Goal: Check status: Check status

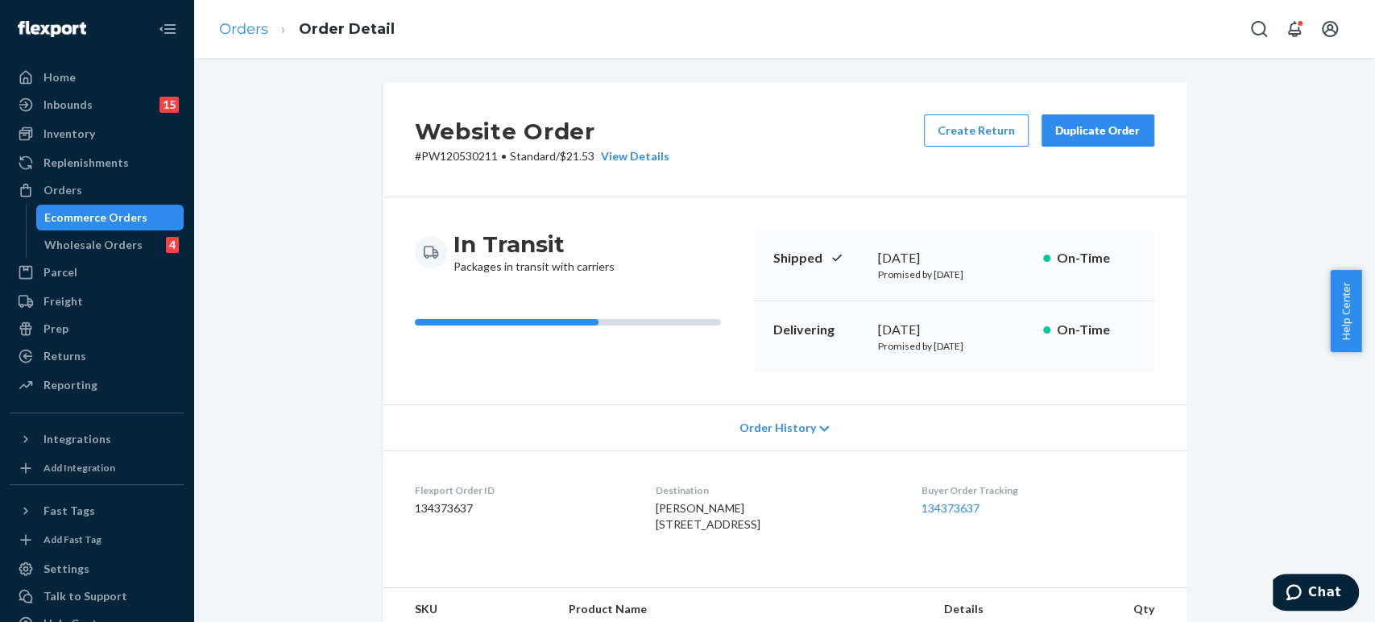
scroll to position [806, 0]
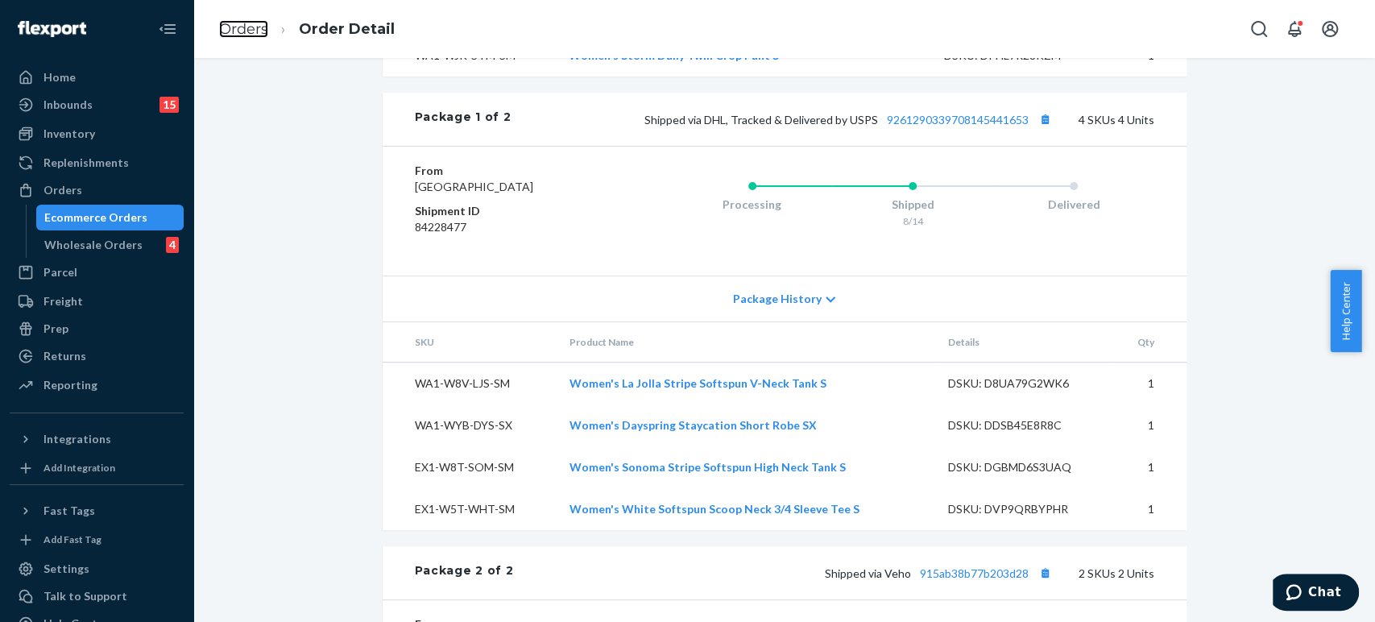
drag, startPoint x: 245, startPoint y: 33, endPoint x: 260, endPoint y: 63, distance: 33.5
click at [245, 33] on link "Orders" at bounding box center [243, 29] width 49 height 18
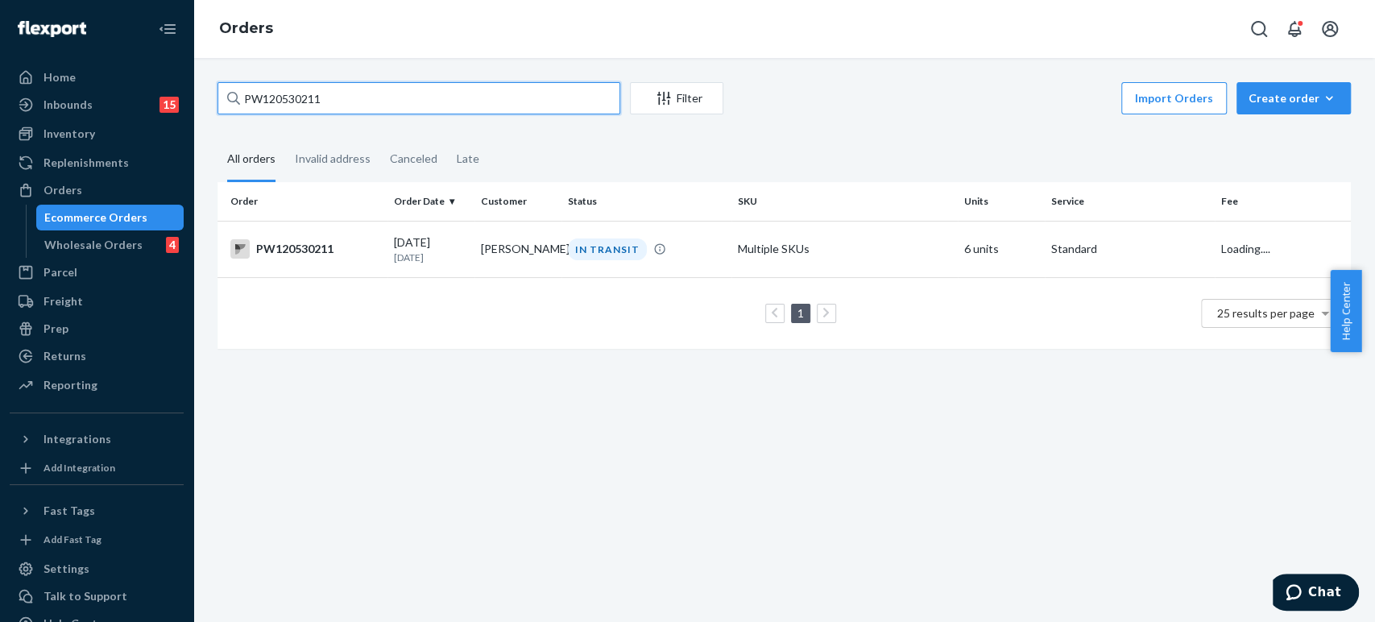
click at [285, 93] on input "PW120530211" at bounding box center [419, 98] width 403 height 32
paste input "09225"
type input "PW120509225"
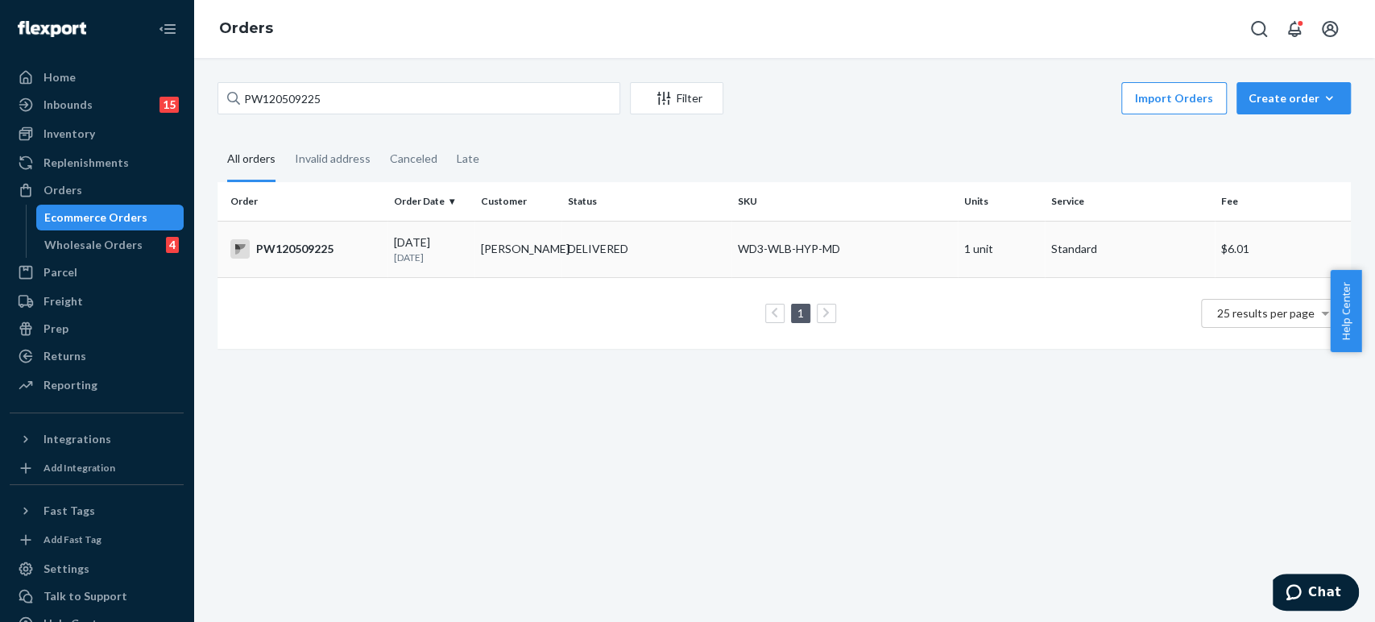
click at [528, 270] on td "[PERSON_NAME]" at bounding box center [518, 249] width 87 height 56
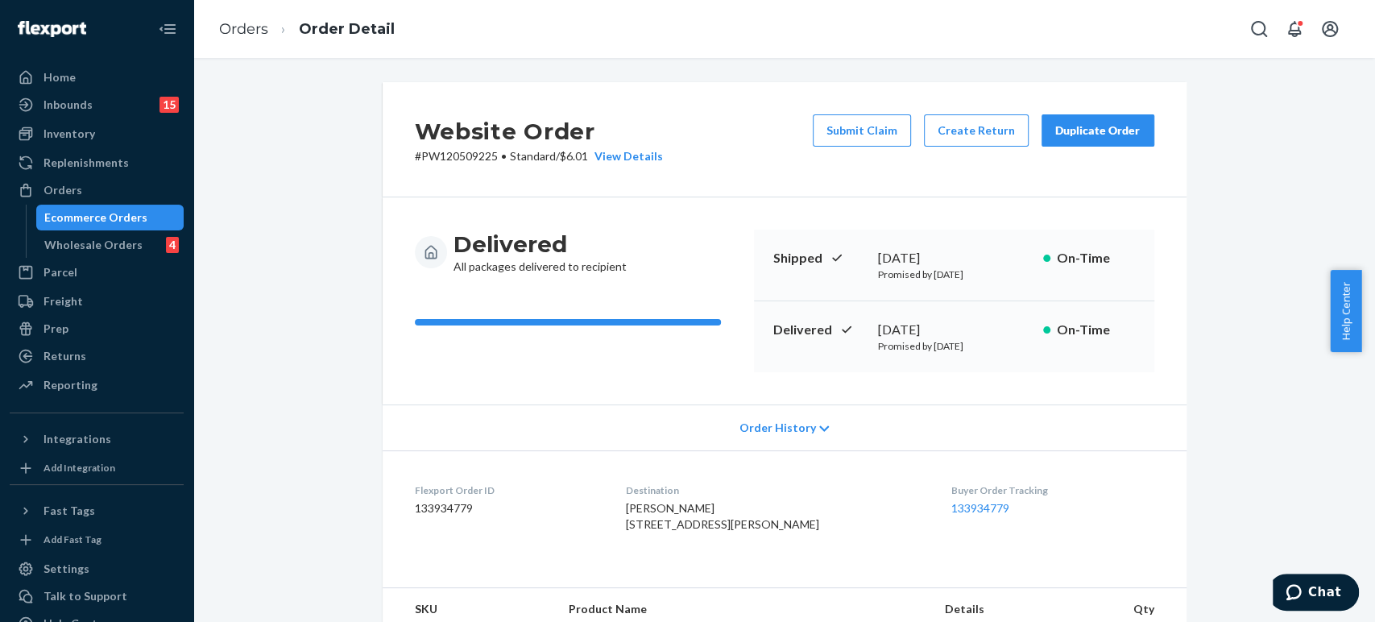
scroll to position [445, 0]
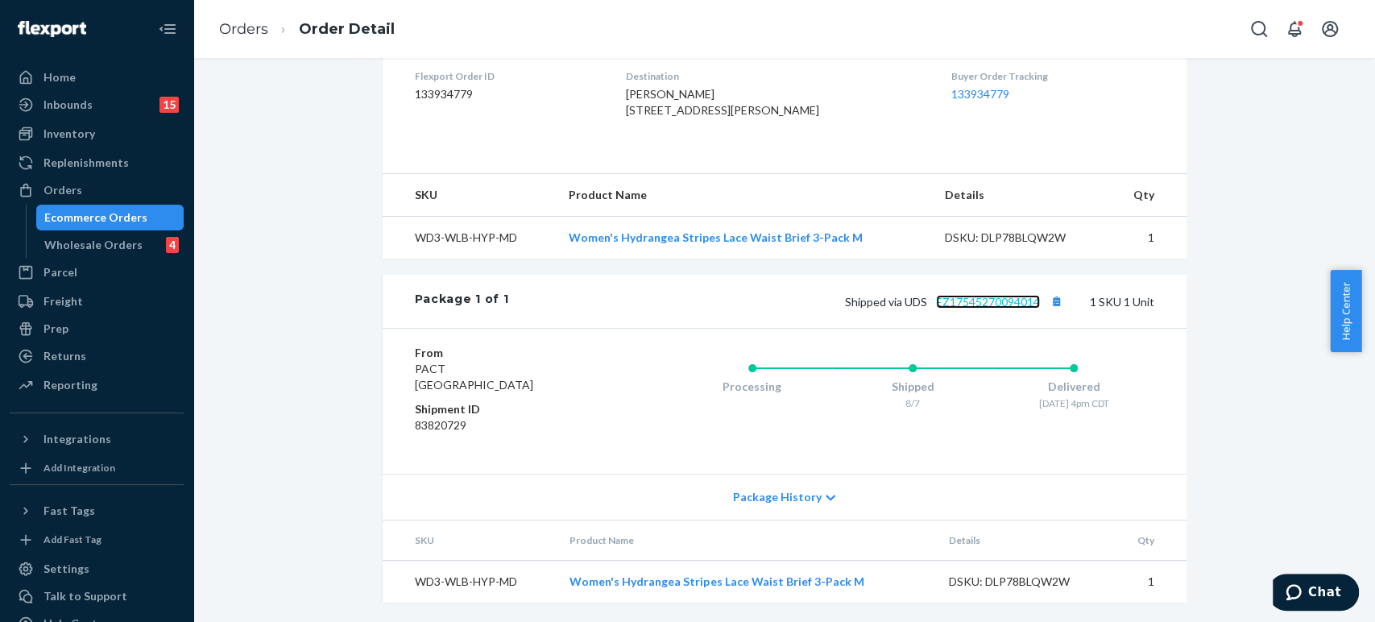
click at [985, 307] on link "EZ17545270094014" at bounding box center [988, 302] width 104 height 14
click at [248, 19] on ol "Orders Order Detail" at bounding box center [306, 30] width 201 height 48
click at [251, 27] on link "Orders" at bounding box center [243, 29] width 49 height 18
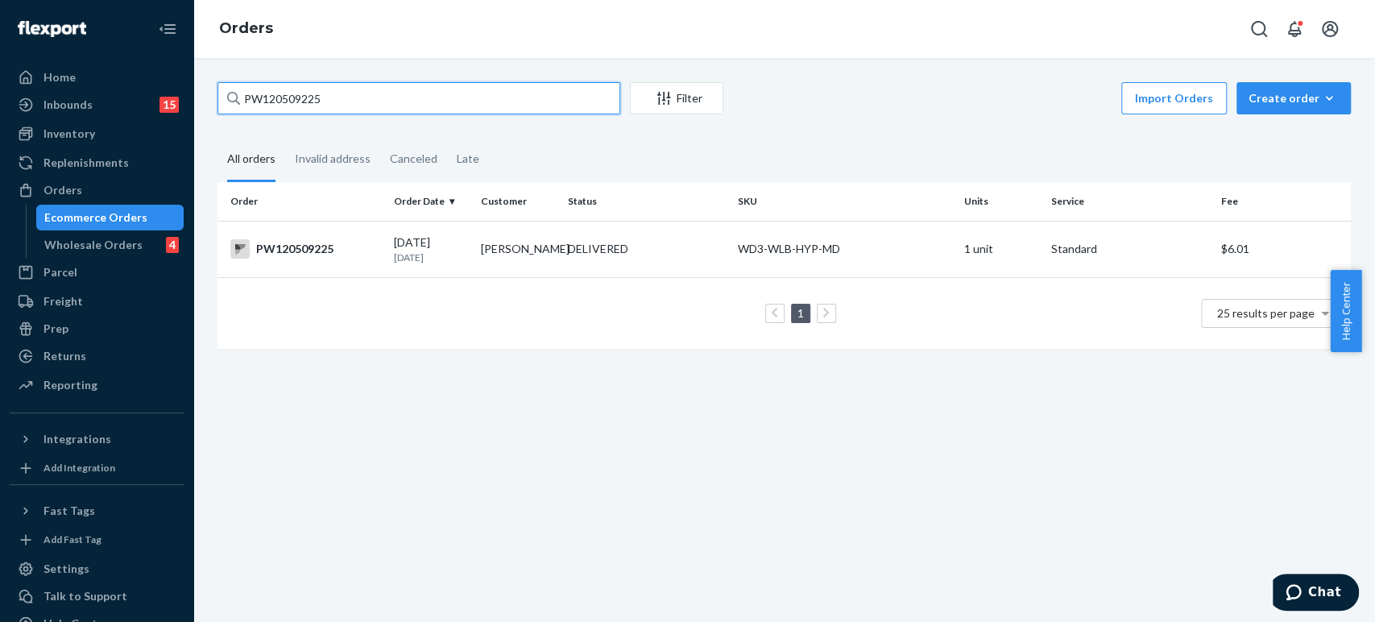
click at [375, 90] on input "PW120509225" at bounding box center [419, 98] width 403 height 32
paste input "480216"
type input "PW120480216"
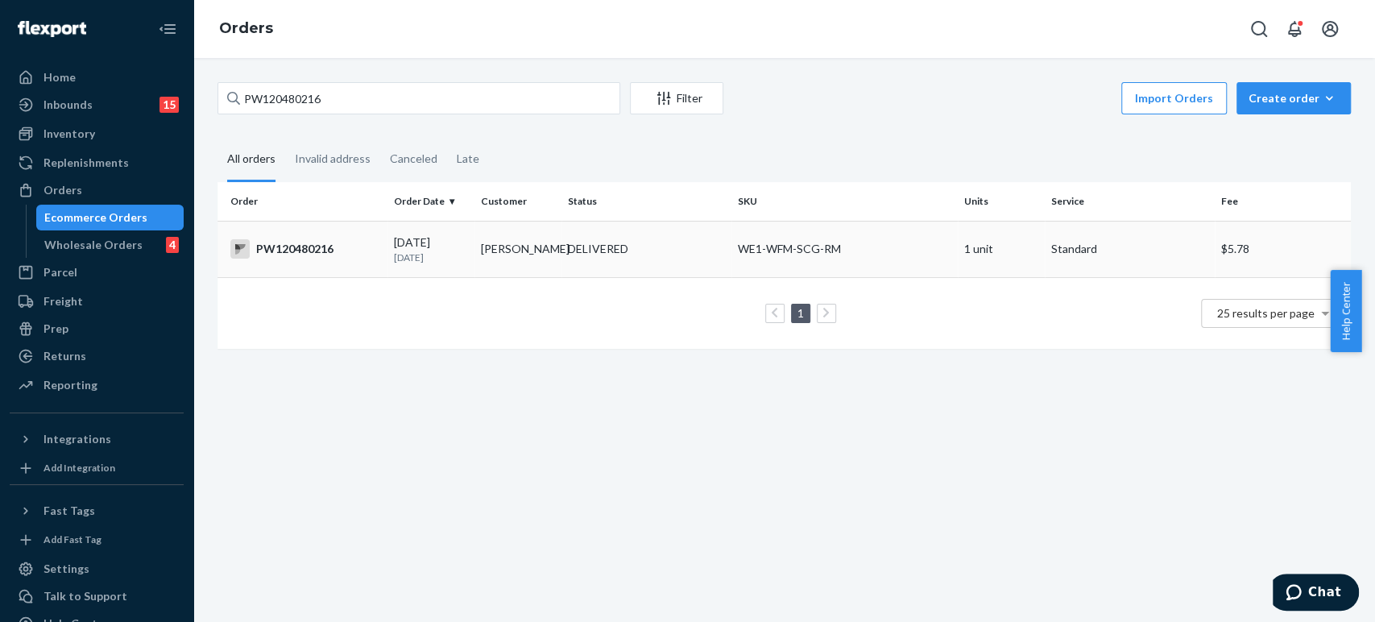
click at [491, 259] on td "[PERSON_NAME]" at bounding box center [518, 249] width 87 height 56
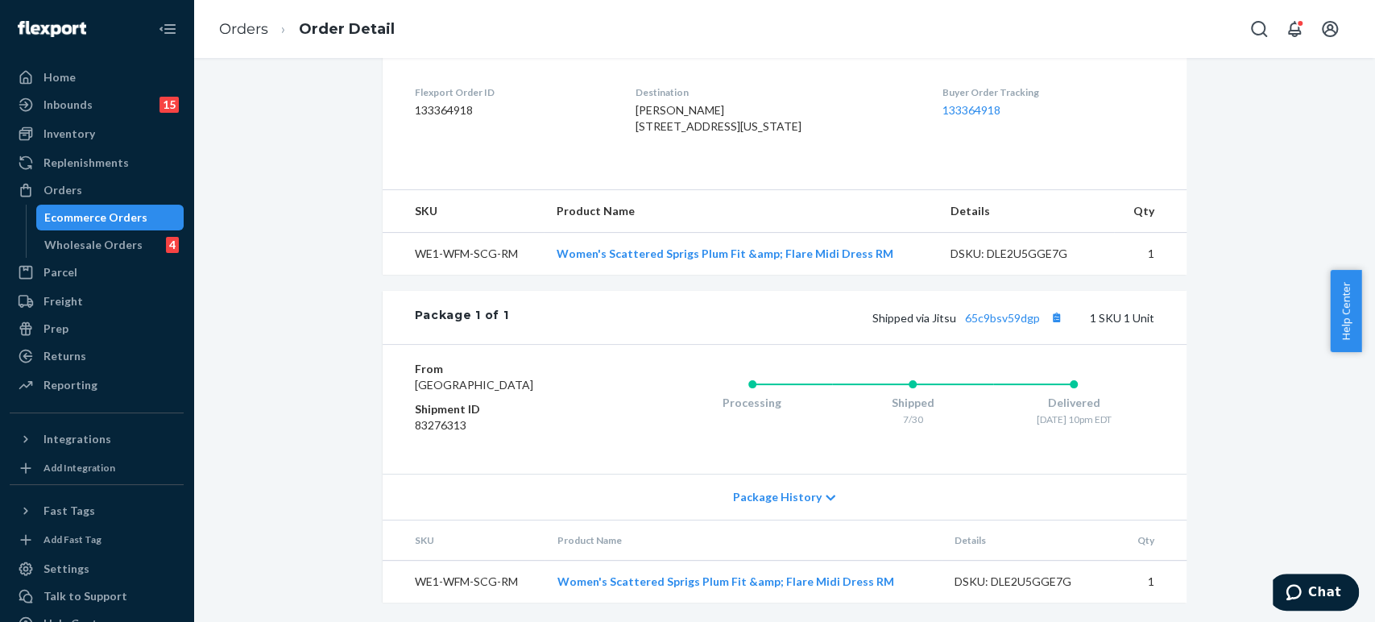
scroll to position [445, 0]
click at [984, 311] on link "65c9bsv59dgp" at bounding box center [1002, 318] width 75 height 14
click at [254, 25] on link "Orders" at bounding box center [243, 29] width 49 height 18
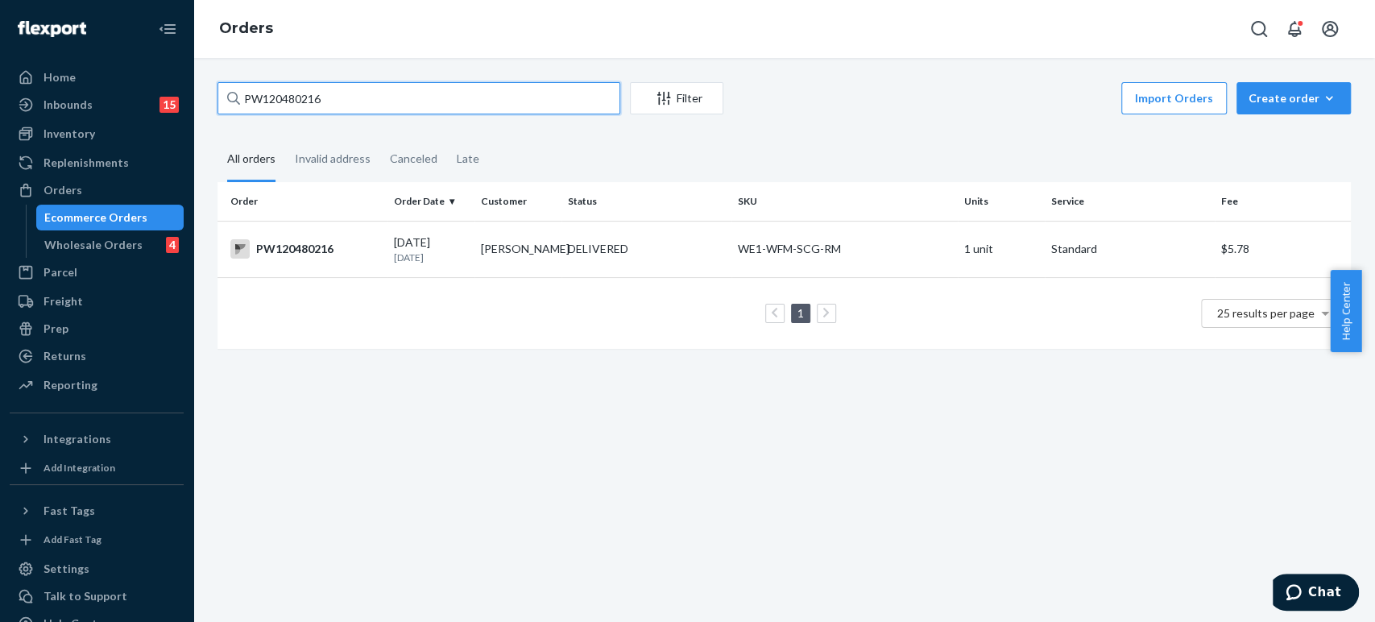
click at [331, 99] on input "PW120480216" at bounding box center [419, 98] width 403 height 32
click at [280, 99] on input "PW120480216" at bounding box center [419, 98] width 403 height 32
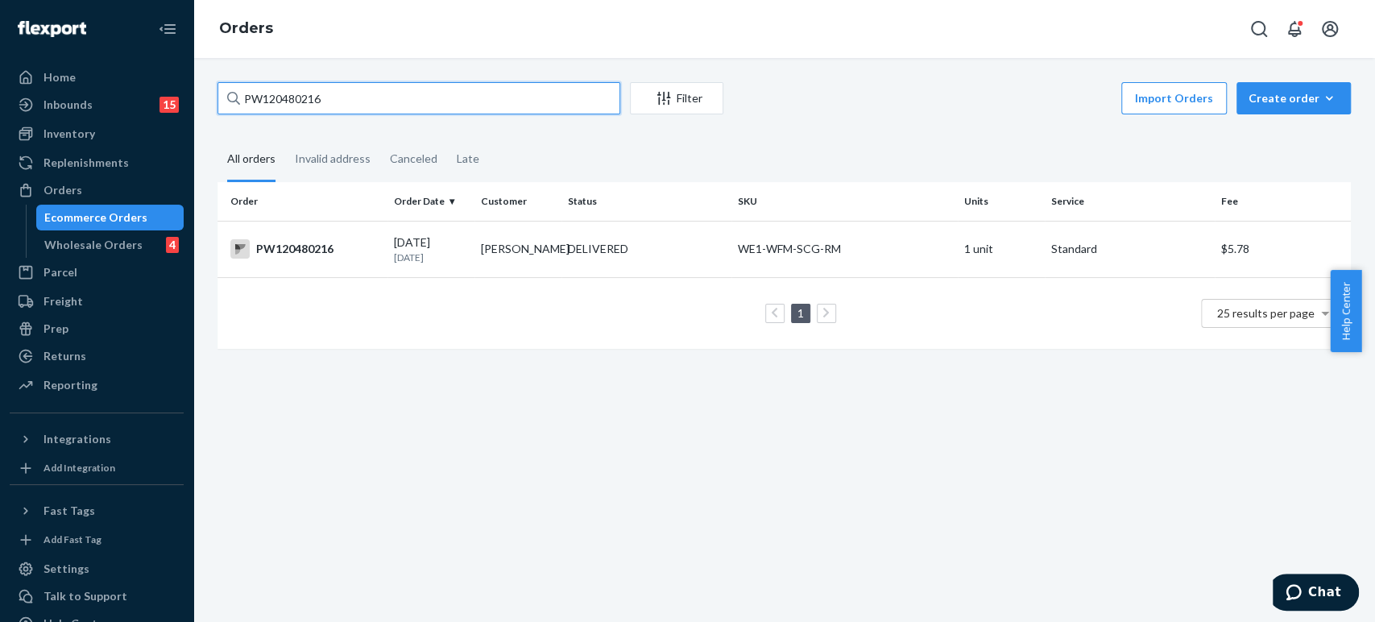
click at [280, 99] on input "PW120480216" at bounding box center [419, 98] width 403 height 32
paste input "339331"
type input "PW120339331"
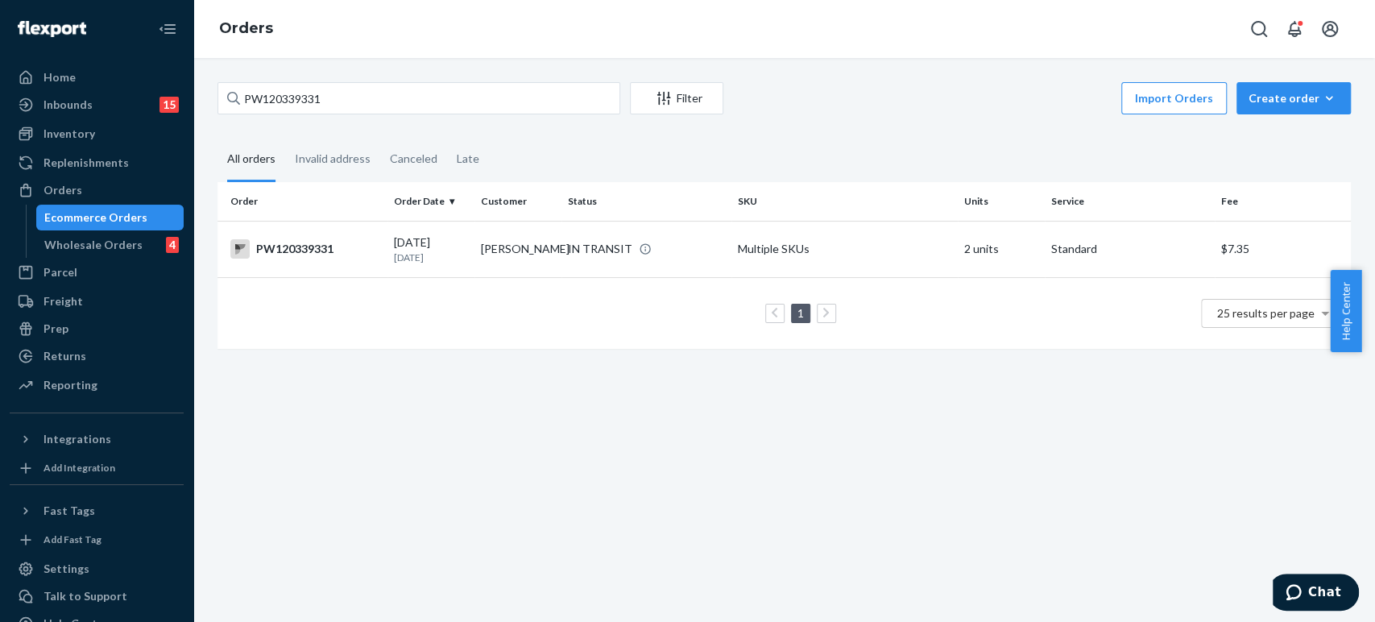
click at [472, 301] on div "1 25 results per page" at bounding box center [784, 314] width 1108 height 52
click at [475, 273] on td "[PERSON_NAME]" at bounding box center [518, 249] width 87 height 56
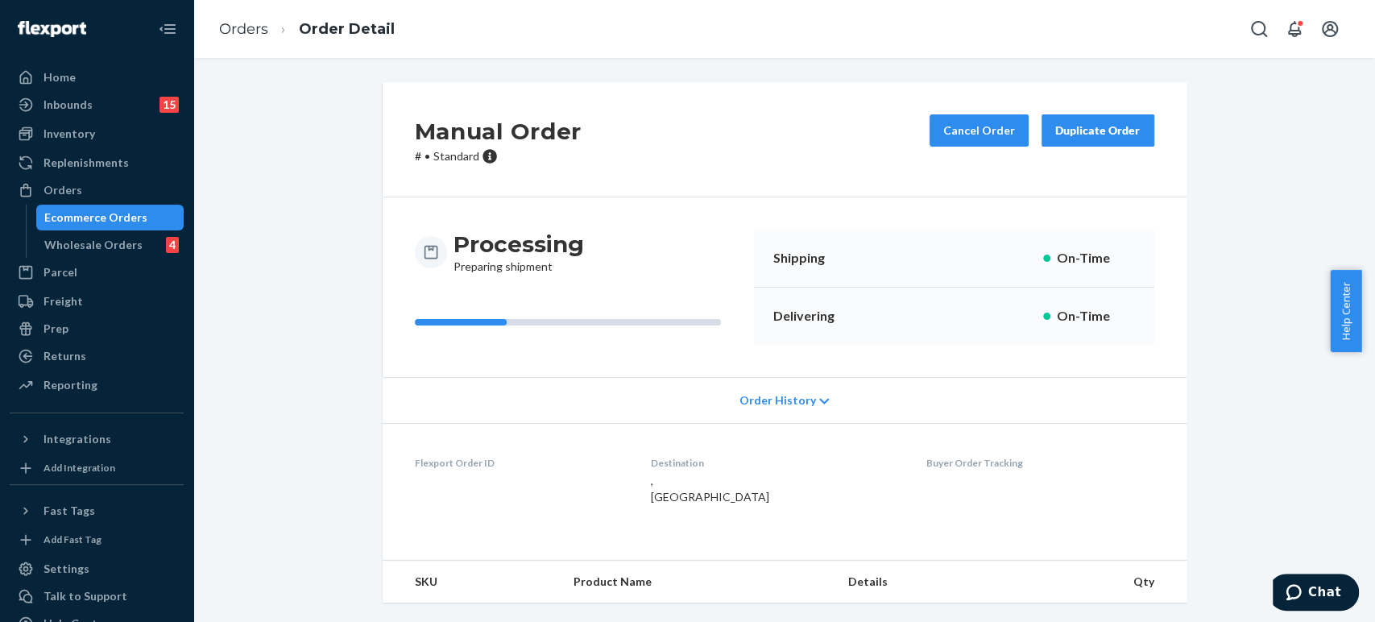
click at [471, 267] on div "Manual Order # • Standard Cancel Order Duplicate Order Processing Preparing shi…" at bounding box center [784, 340] width 1182 height 564
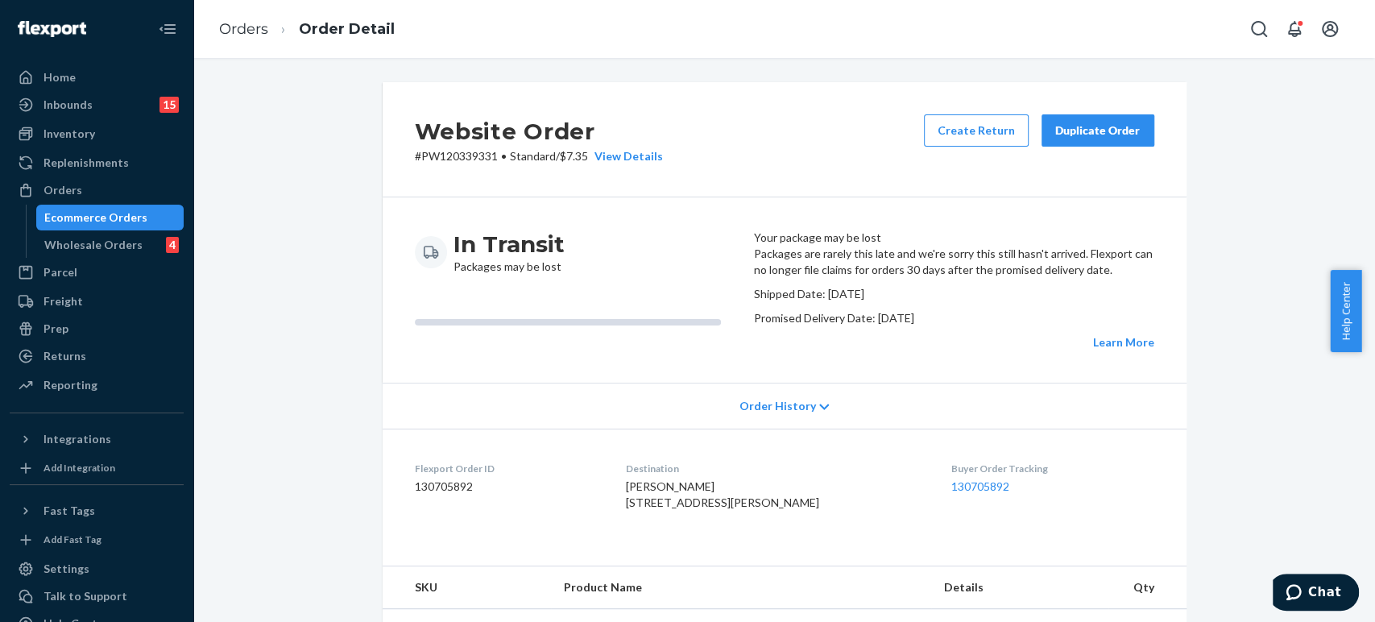
scroll to position [537, 0]
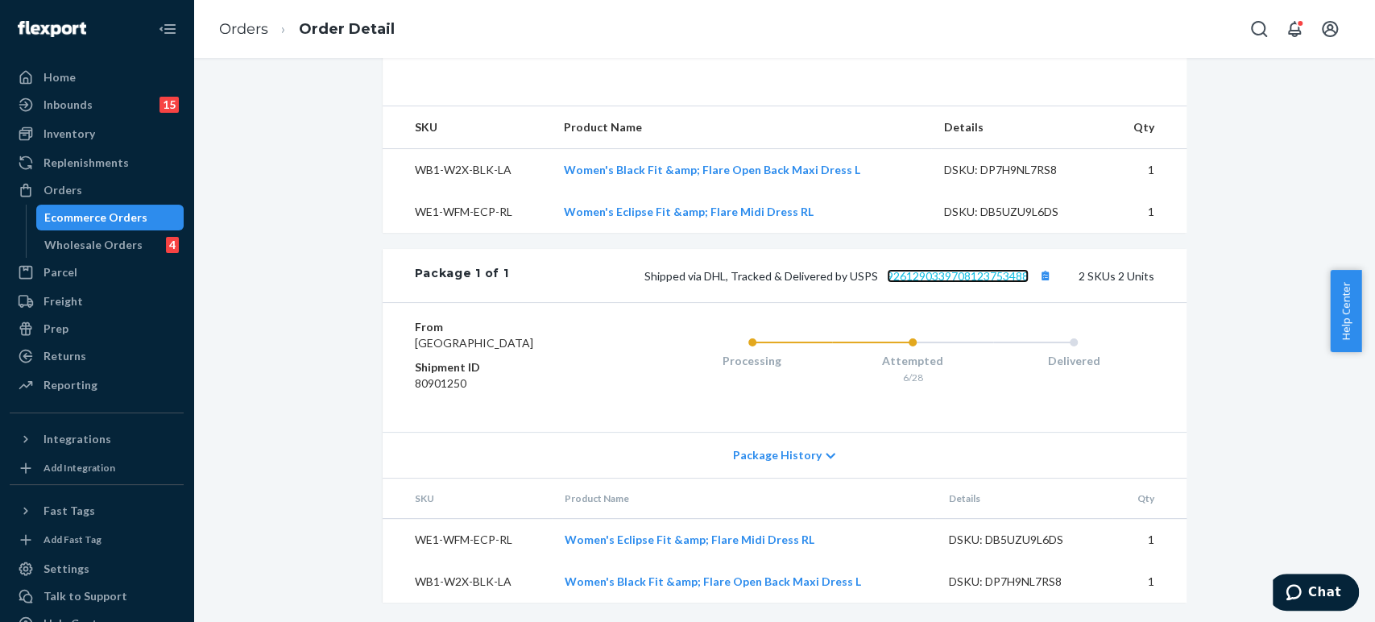
click at [918, 275] on link "9261290339708123753488" at bounding box center [958, 276] width 142 height 14
